Goal: Information Seeking & Learning: Learn about a topic

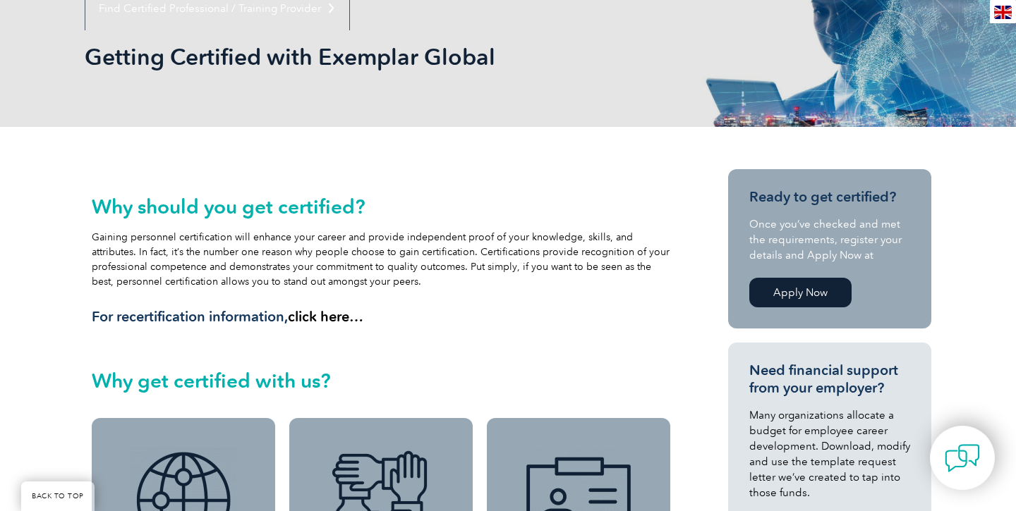
scroll to position [195, 0]
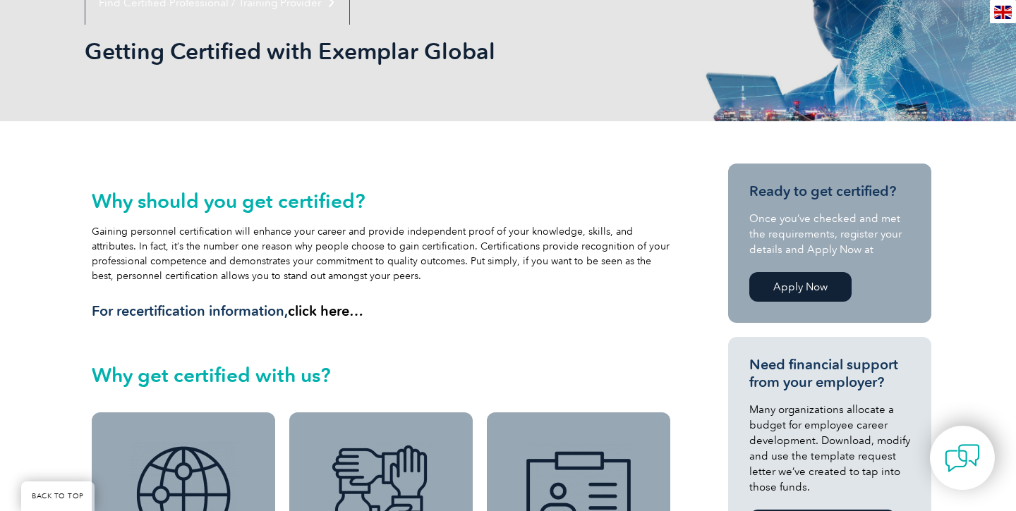
click at [803, 291] on link "Apply Now" at bounding box center [800, 287] width 102 height 30
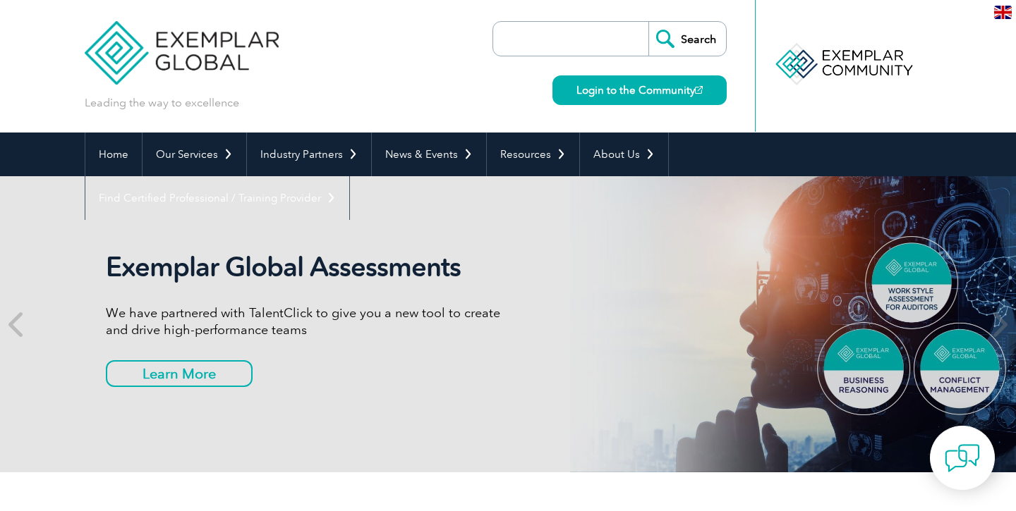
click at [568, 48] on input "search" at bounding box center [574, 39] width 148 height 34
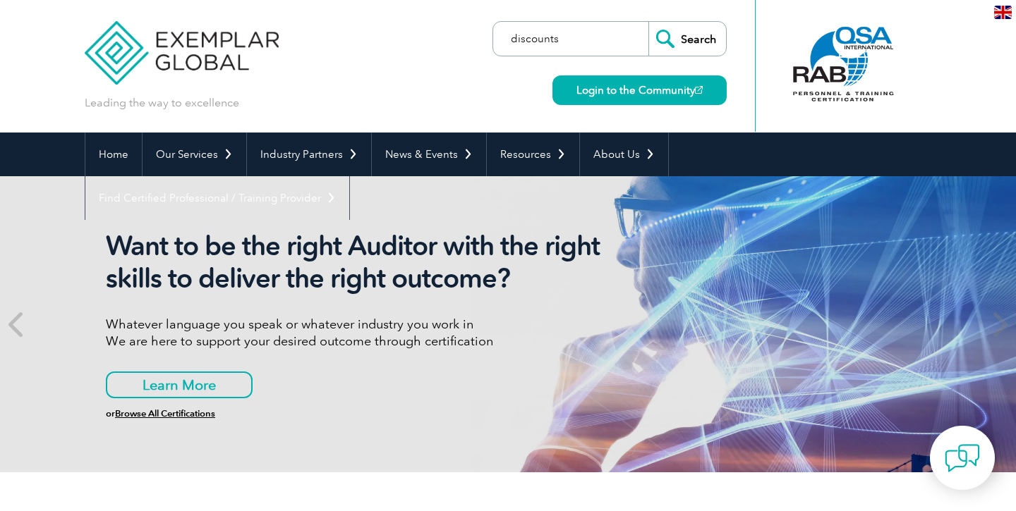
type input "discounts"
click at [648, 22] on input "Search" at bounding box center [687, 39] width 78 height 34
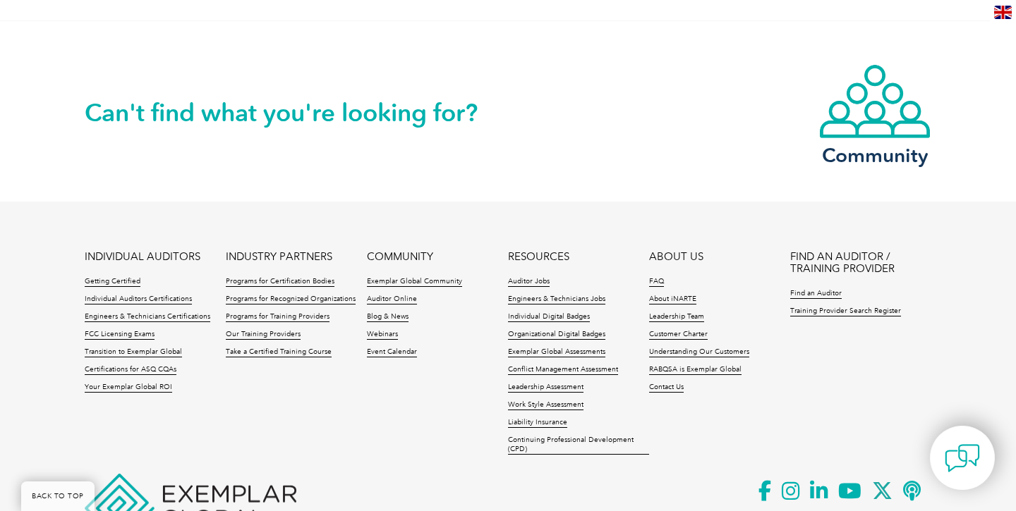
scroll to position [1298, 0]
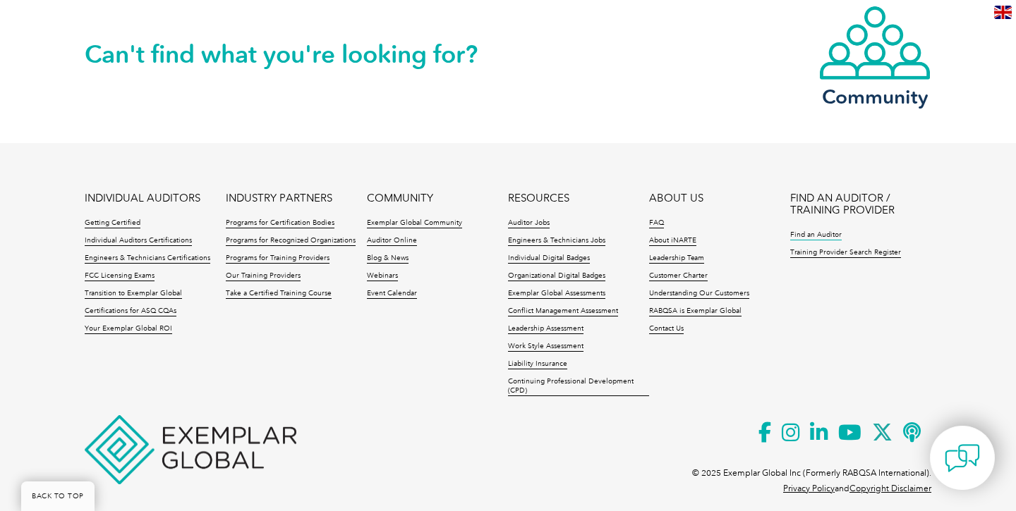
click at [804, 231] on link "Find an Auditor" at bounding box center [815, 236] width 51 height 10
click at [522, 219] on link "Auditor Jobs" at bounding box center [529, 224] width 42 height 10
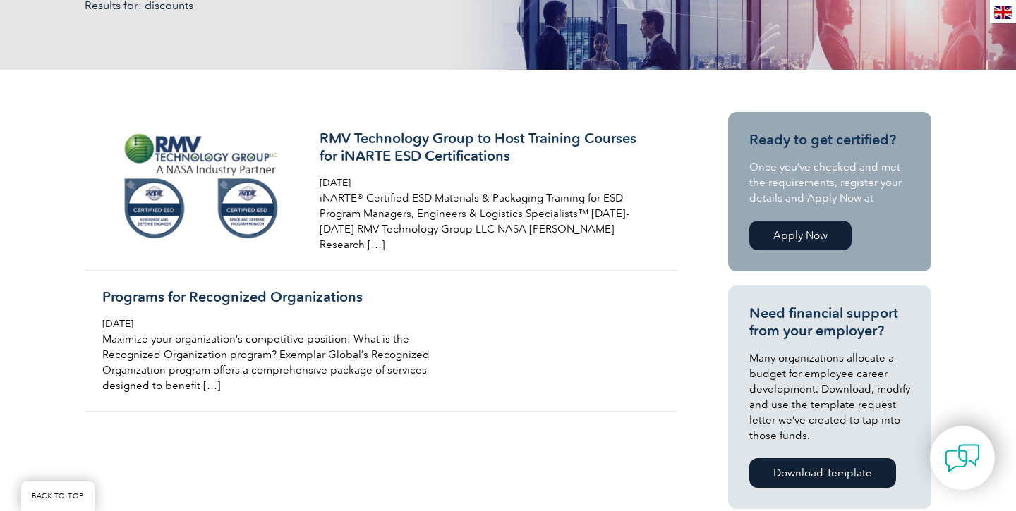
scroll to position [282, 0]
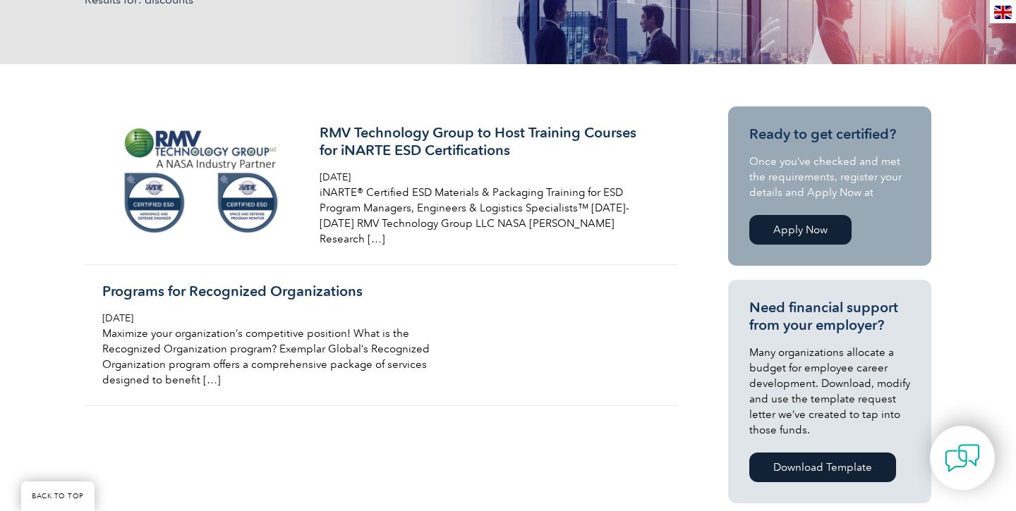
click at [803, 232] on link "Apply Now" at bounding box center [800, 230] width 102 height 30
